Goal: Information Seeking & Learning: Understand process/instructions

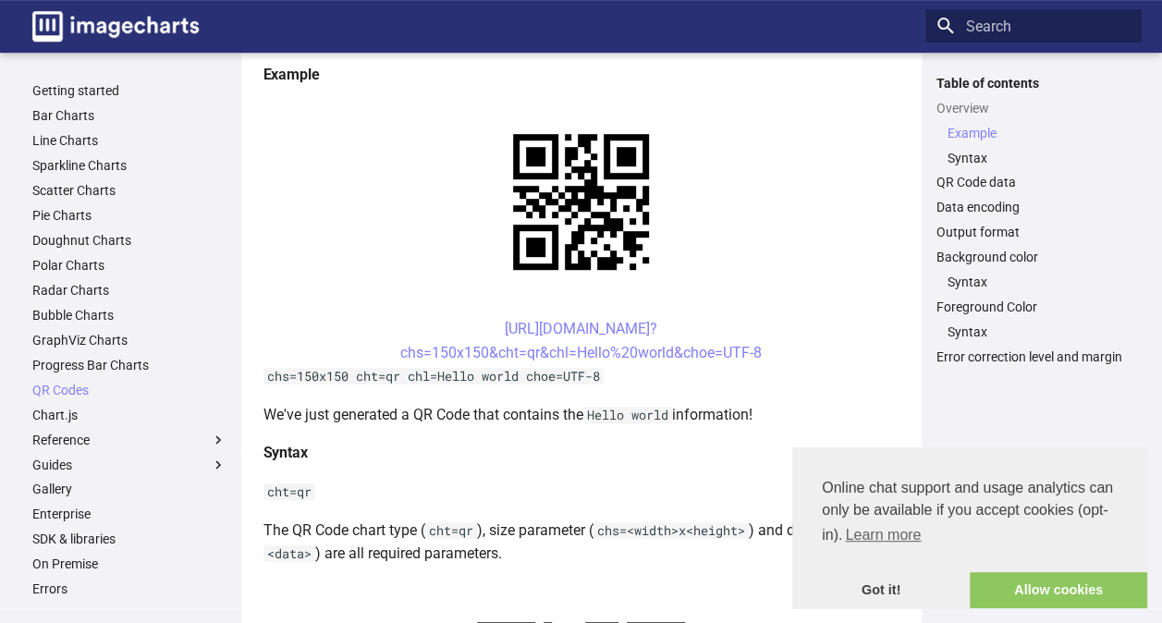
scroll to position [392, 0]
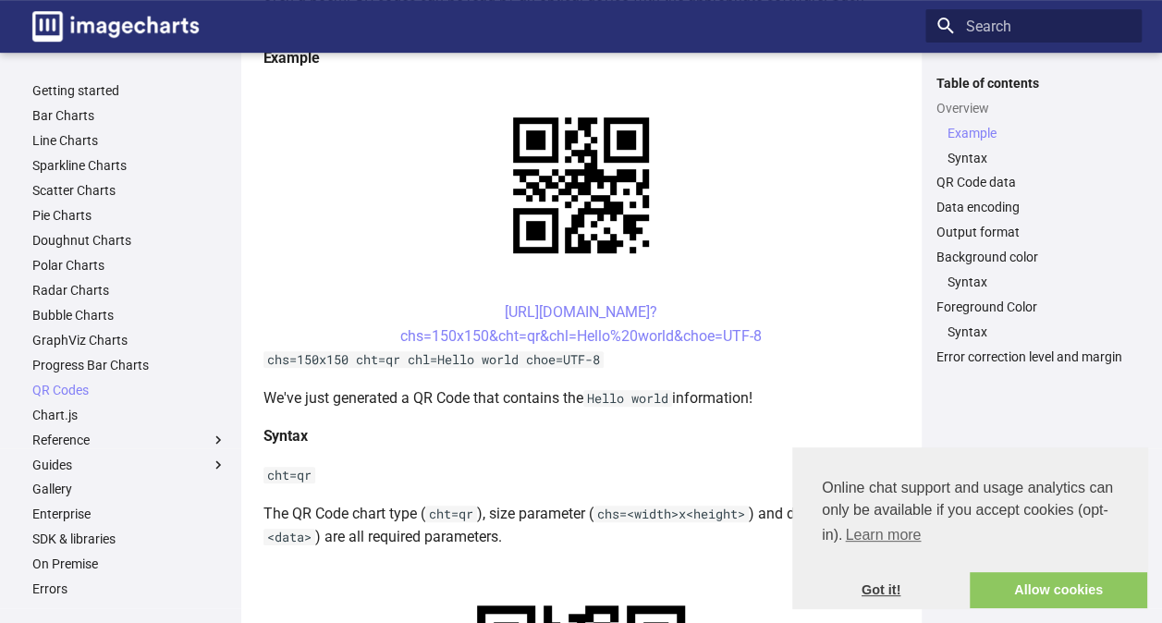
click at [882, 582] on link "Got it!" at bounding box center [880, 590] width 177 height 37
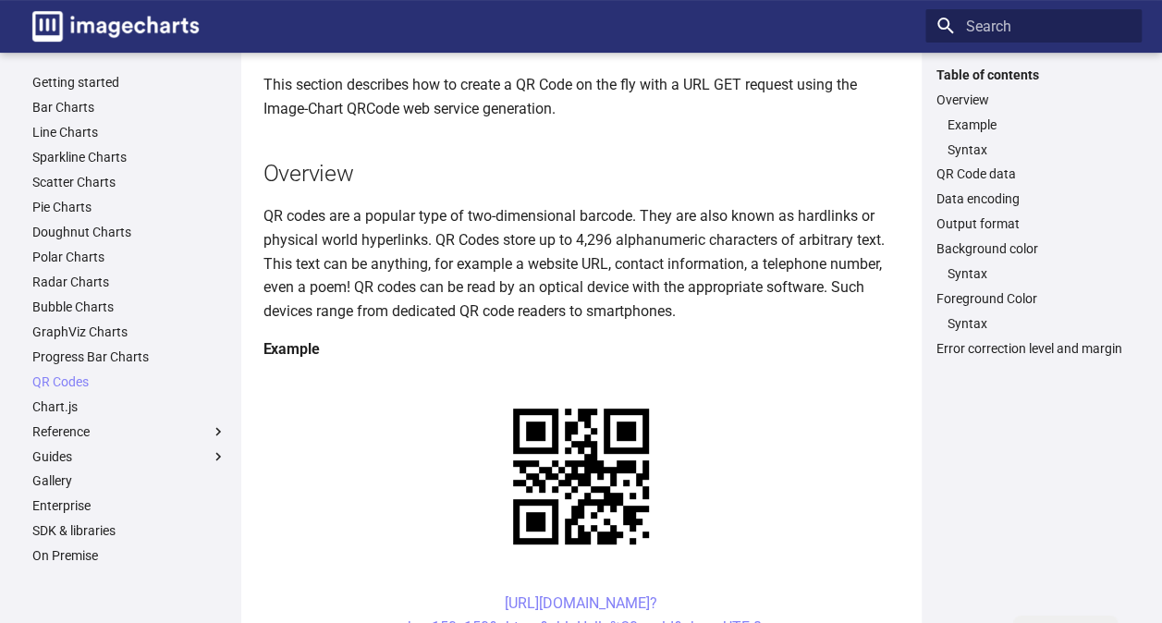
scroll to position [0, 0]
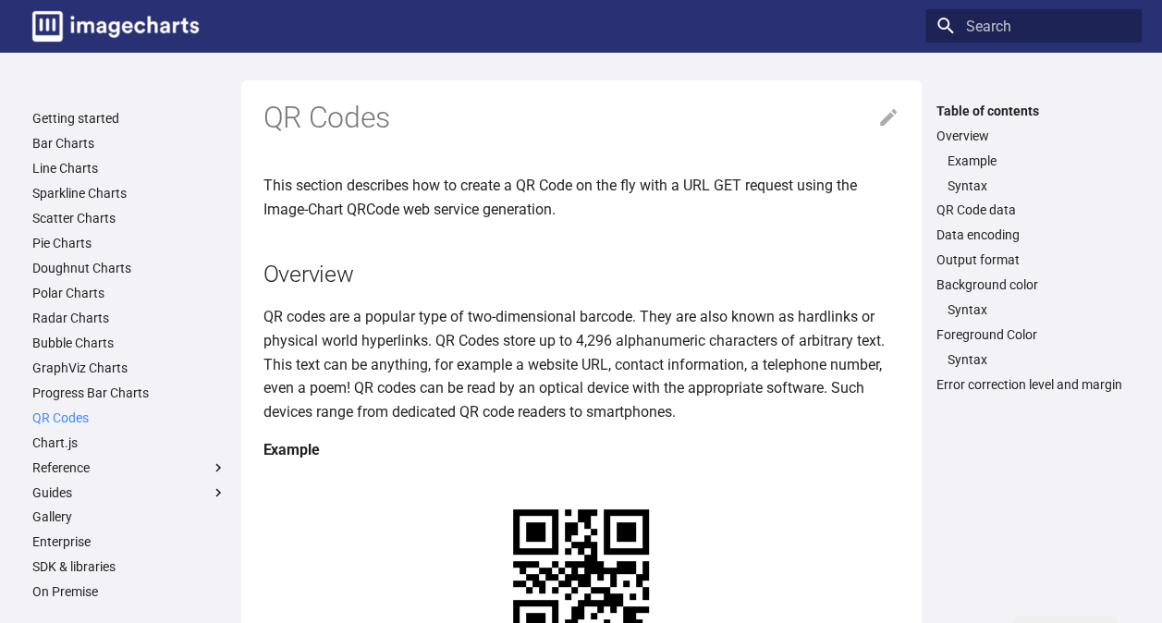
click at [59, 416] on link "QR Codes" at bounding box center [129, 418] width 194 height 17
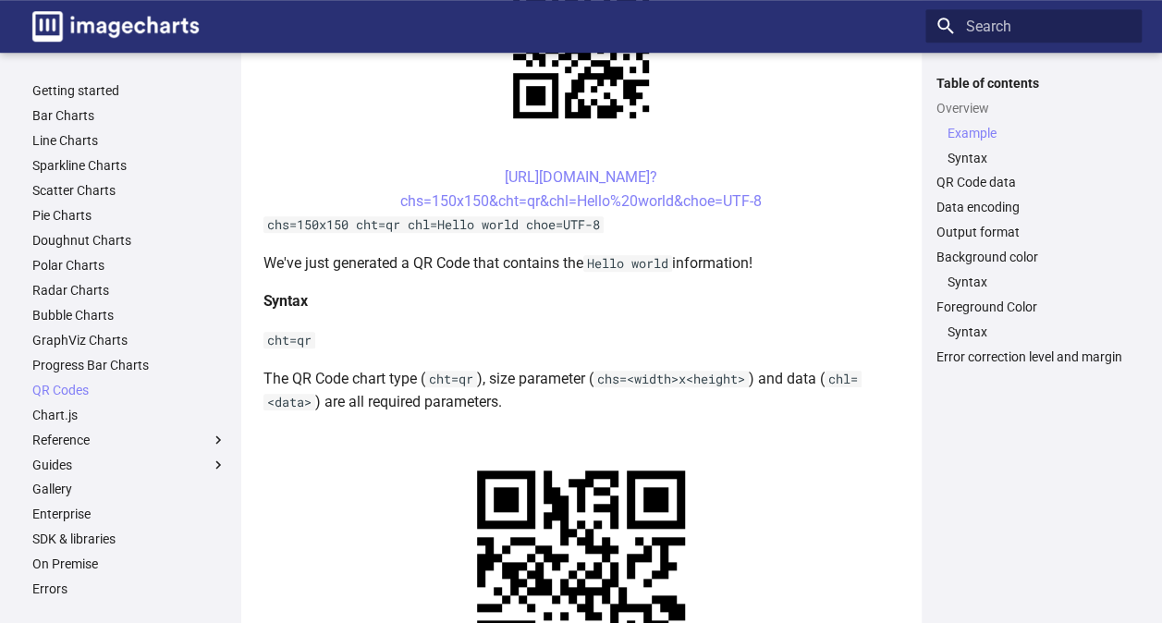
scroll to position [532, 0]
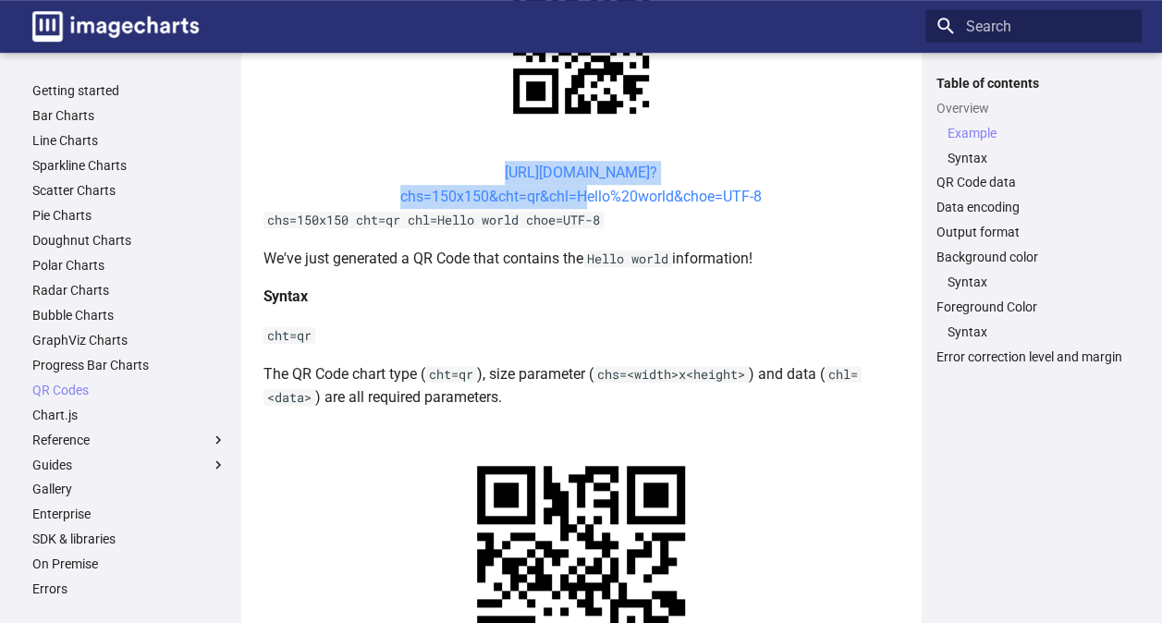
drag, startPoint x: 468, startPoint y: 166, endPoint x: 579, endPoint y: 190, distance: 113.5
click at [579, 190] on center "https://image-charts.com/chart? chs=150x150&cht=qr&chl=Hello%20world&choe=UTF-8" at bounding box center [581, 184] width 636 height 47
copy link "https://image-charts.com/chart? chs=150x150&cht=qr&chl="
